Goal: Information Seeking & Learning: Learn about a topic

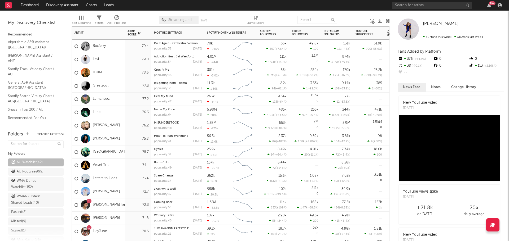
drag, startPoint x: 122, startPoint y: 140, endPoint x: 189, endPoint y: 138, distance: 66.8
click at [122, 140] on div "Charli Lucas" at bounding box center [98, 138] width 53 height 13
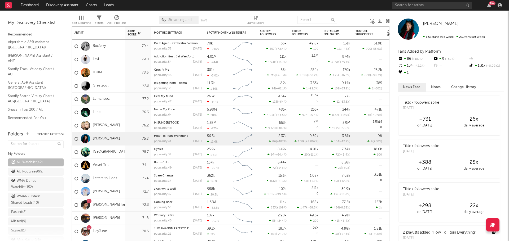
click at [109, 138] on link "Charli Lucas" at bounding box center [106, 139] width 27 height 5
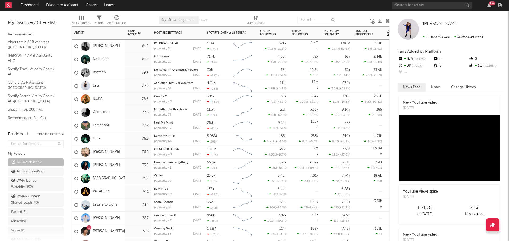
click at [121, 166] on div "Charli Lucas" at bounding box center [98, 165] width 53 height 13
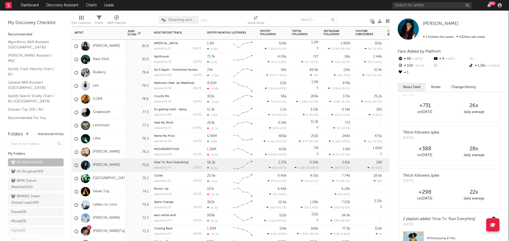
scroll to position [26, 0]
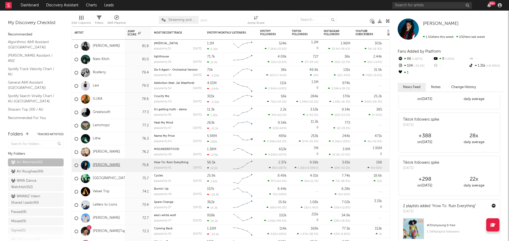
click at [101, 166] on link "Charli Lucas" at bounding box center [106, 165] width 27 height 5
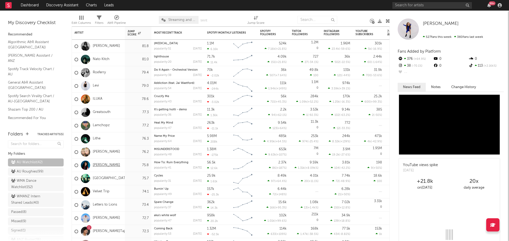
scroll to position [0, 0]
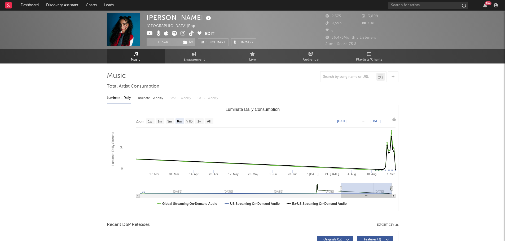
select select "6m"
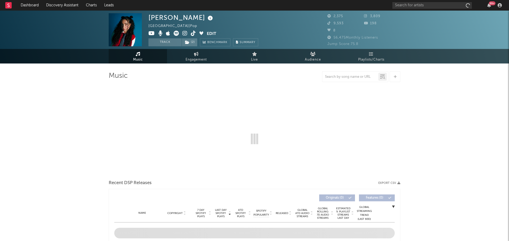
select select "6m"
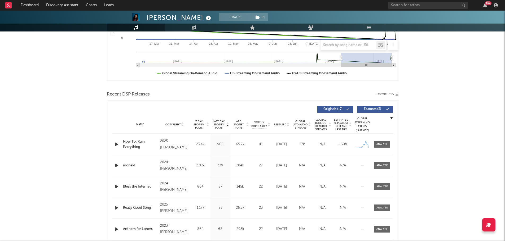
scroll to position [132, 0]
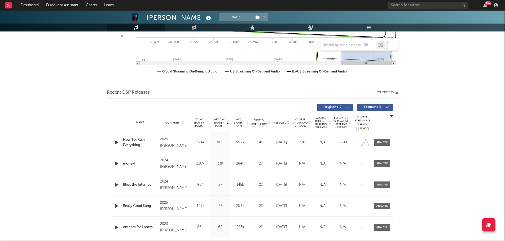
drag, startPoint x: 385, startPoint y: 143, endPoint x: 316, endPoint y: 141, distance: 68.9
click at [385, 143] on div at bounding box center [381, 143] width 11 height 4
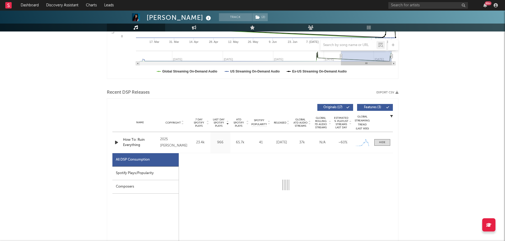
click at [150, 170] on div "Spotify Plays/Popularity" at bounding box center [145, 174] width 66 height 14
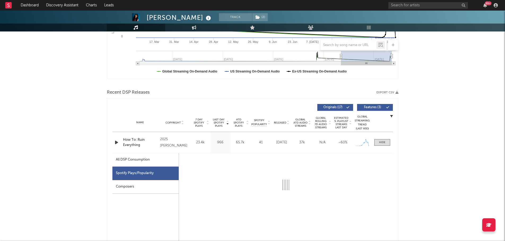
select select "1w"
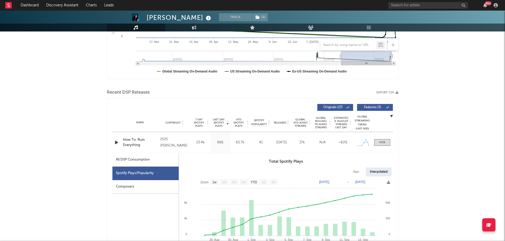
scroll to position [159, 0]
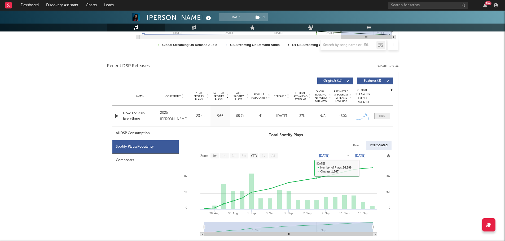
click at [383, 116] on div at bounding box center [382, 116] width 6 height 4
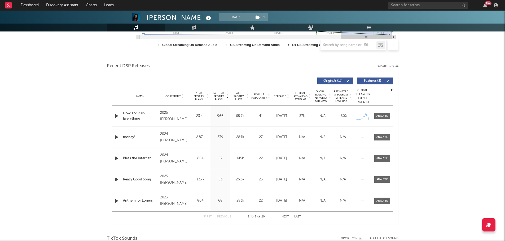
click at [69, 86] on div "Charli Lucas Track ( 2 ) Australia | Pop Edit Track ( 2 ) Benchmark Summary 2,3…" at bounding box center [252, 239] width 505 height 774
drag, startPoint x: 105, startPoint y: 67, endPoint x: 162, endPoint y: 67, distance: 56.2
click at [162, 67] on div "Charli Lucas Track ( 2 ) Australia | Pop Edit Track ( 2 ) Benchmark Summary 2,3…" at bounding box center [252, 239] width 505 height 774
click at [160, 66] on div "Recent DSP Releases Export CSV" at bounding box center [252, 66] width 291 height 9
drag, startPoint x: 148, startPoint y: 63, endPoint x: 76, endPoint y: 63, distance: 72.3
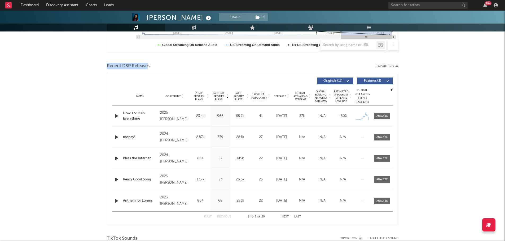
click at [76, 63] on div "Charli Lucas Track ( 2 ) Australia | Pop Edit Track ( 2 ) Benchmark Summary 2,3…" at bounding box center [252, 239] width 505 height 774
click at [83, 88] on div "Charli Lucas Track ( 2 ) Australia | Pop Edit Track ( 2 ) Benchmark Summary 2,3…" at bounding box center [252, 239] width 505 height 774
drag, startPoint x: 155, startPoint y: 65, endPoint x: 75, endPoint y: 67, distance: 80.6
click at [75, 67] on div "Charli Lucas Track ( 2 ) Australia | Pop Edit Track ( 2 ) Benchmark Summary 2,3…" at bounding box center [252, 239] width 505 height 774
click at [86, 85] on div "Charli Lucas Track ( 2 ) Australia | Pop Edit Track ( 2 ) Benchmark Summary 2,3…" at bounding box center [252, 239] width 505 height 774
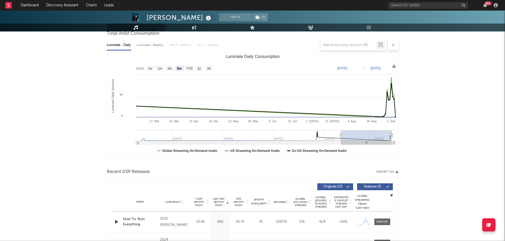
scroll to position [0, 0]
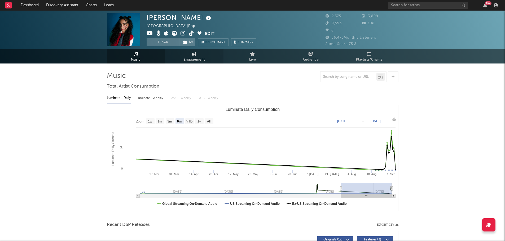
click at [193, 55] on icon at bounding box center [194, 54] width 5 height 4
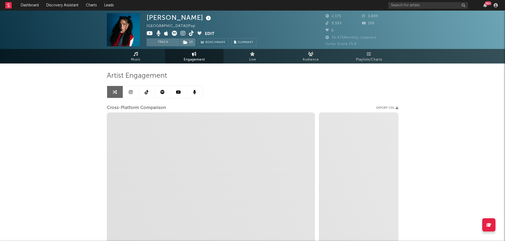
select select "1w"
select select "1m"
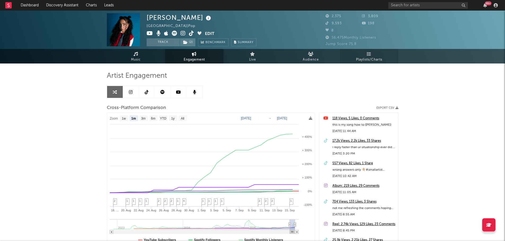
click at [371, 58] on span "Playlists/Charts" at bounding box center [369, 60] width 26 height 6
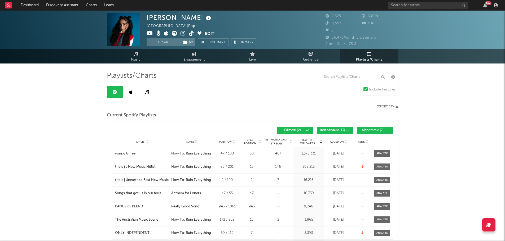
click at [205, 19] on icon at bounding box center [209, 18] width 8 height 7
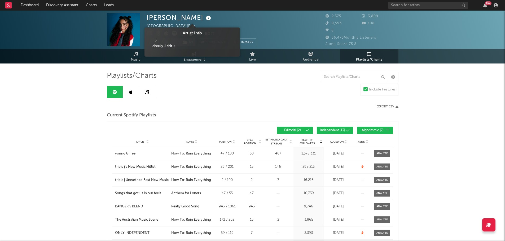
click at [205, 19] on icon at bounding box center [209, 18] width 8 height 7
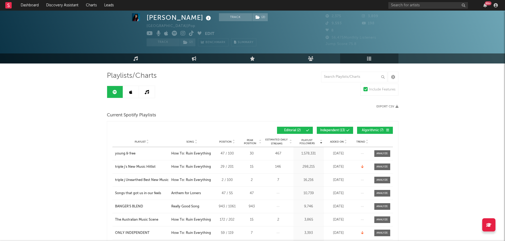
scroll to position [26, 0]
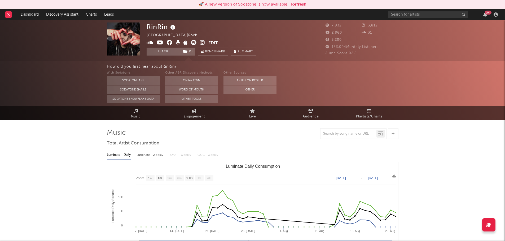
select select "1w"
click at [302, 5] on button "Refresh" at bounding box center [298, 4] width 15 height 6
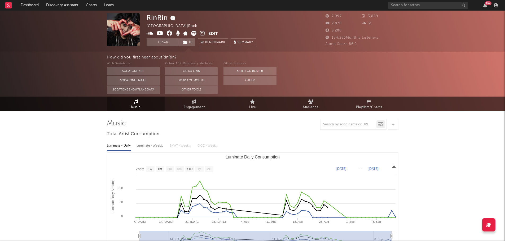
select select "1w"
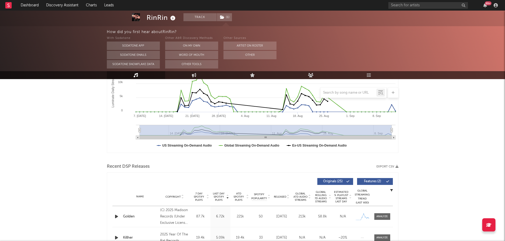
scroll to position [159, 0]
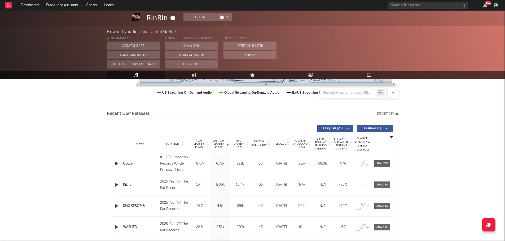
click at [116, 184] on icon "button" at bounding box center [117, 185] width 6 height 7
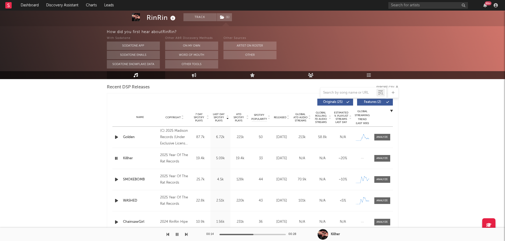
click at [116, 180] on icon "button" at bounding box center [117, 179] width 6 height 7
click at [173, 19] on icon at bounding box center [173, 18] width 8 height 7
click at [99, 143] on div "RinRin Track ( 1 ) [GEOGRAPHIC_DATA] | Rock Edit Track ( 1 ) Benchmark Summary …" at bounding box center [252, 185] width 505 height 720
click at [116, 137] on icon "button" at bounding box center [117, 137] width 6 height 7
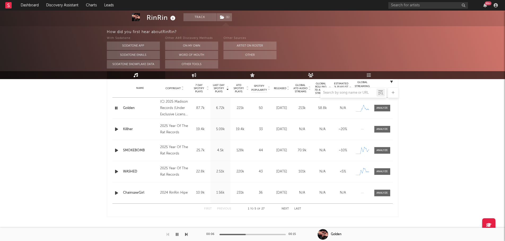
scroll to position [212, 0]
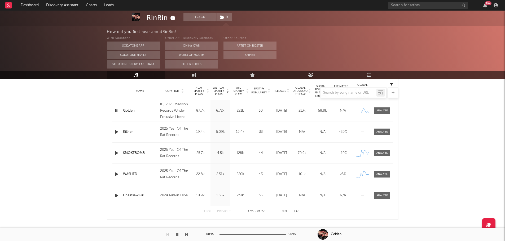
click at [116, 110] on icon "button" at bounding box center [116, 111] width 5 height 7
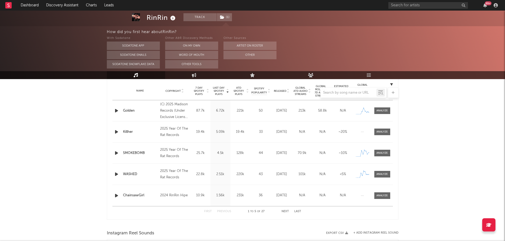
click at [117, 195] on icon "button" at bounding box center [117, 196] width 6 height 7
click at [282, 90] on div at bounding box center [252, 92] width 291 height 11
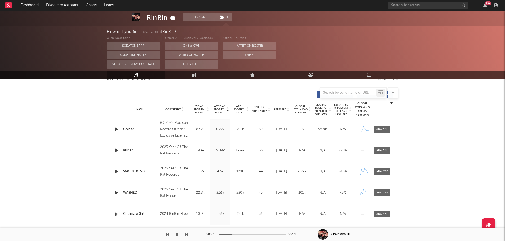
scroll to position [185, 0]
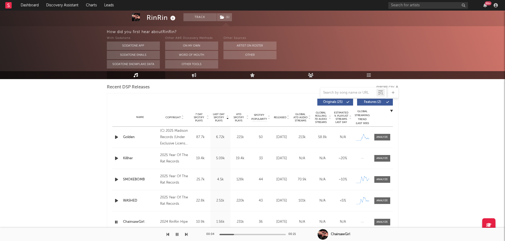
click at [281, 118] on span "Released" at bounding box center [280, 117] width 12 height 3
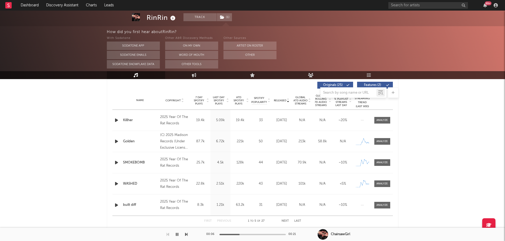
scroll to position [212, 0]
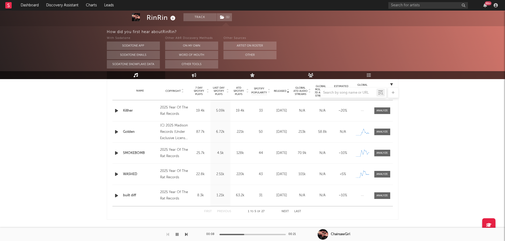
click at [115, 195] on icon "button" at bounding box center [117, 196] width 6 height 7
click at [243, 235] on div at bounding box center [252, 234] width 66 height 1
click at [116, 195] on icon "button" at bounding box center [116, 196] width 5 height 7
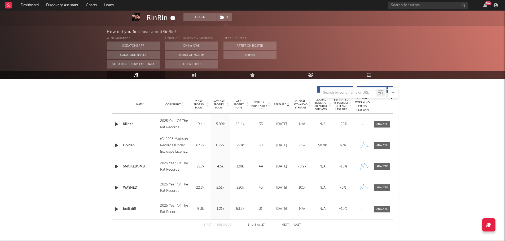
scroll to position [185, 0]
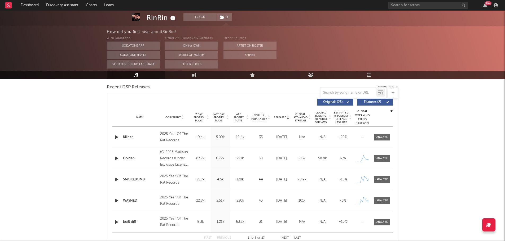
click at [118, 138] on icon "button" at bounding box center [117, 137] width 6 height 7
click at [117, 158] on icon "button" at bounding box center [117, 158] width 6 height 7
click at [116, 158] on icon "button" at bounding box center [116, 158] width 5 height 7
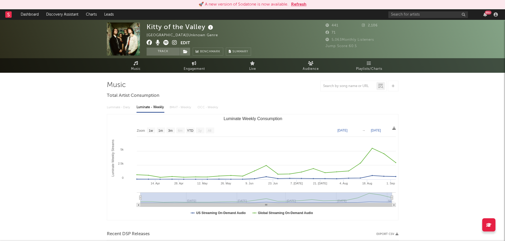
select select "1w"
click at [299, 6] on button "Refresh" at bounding box center [298, 4] width 15 height 6
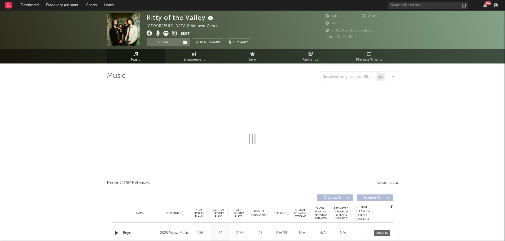
select select "1w"
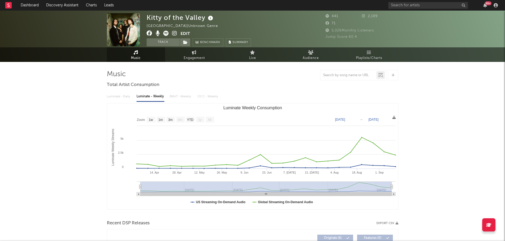
scroll to position [106, 0]
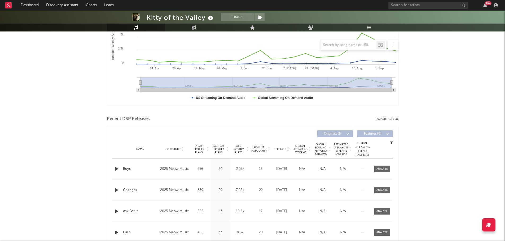
click at [114, 169] on icon "button" at bounding box center [117, 169] width 6 height 7
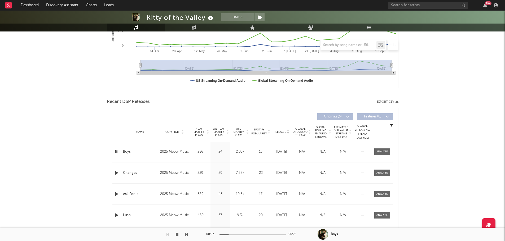
scroll to position [132, 0]
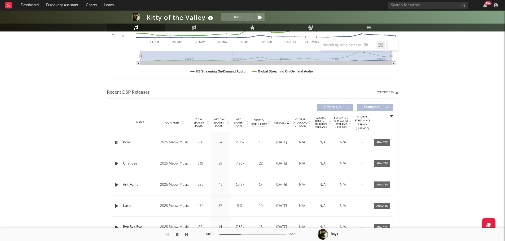
click at [220, 125] on span "Last Day Spotify Plays" at bounding box center [219, 123] width 14 height 10
click at [117, 143] on icon "button" at bounding box center [117, 142] width 6 height 7
click at [116, 141] on icon "button" at bounding box center [116, 142] width 5 height 7
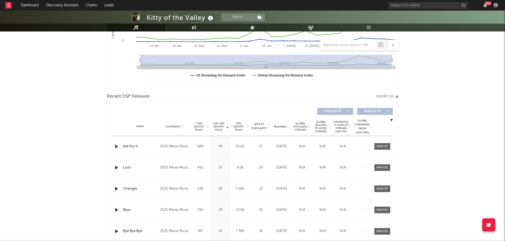
scroll to position [79, 0]
